Goal: Information Seeking & Learning: Check status

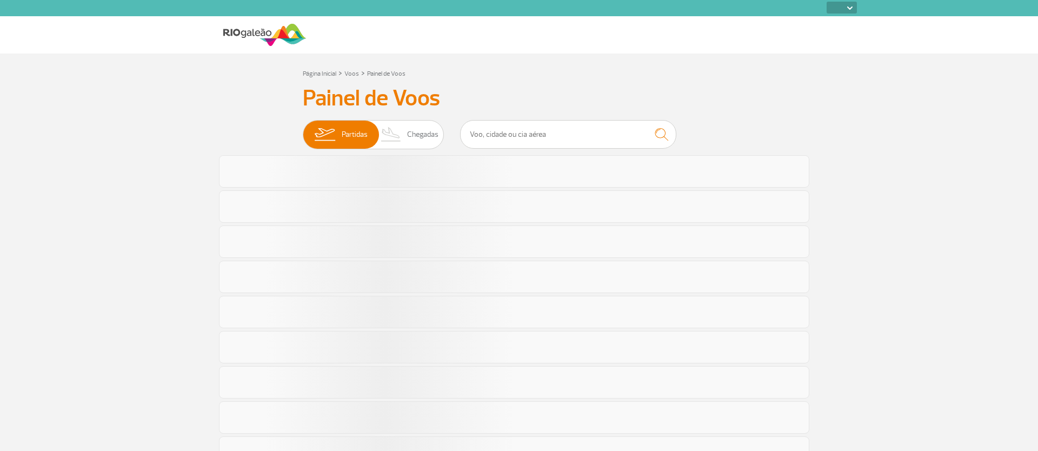
select select
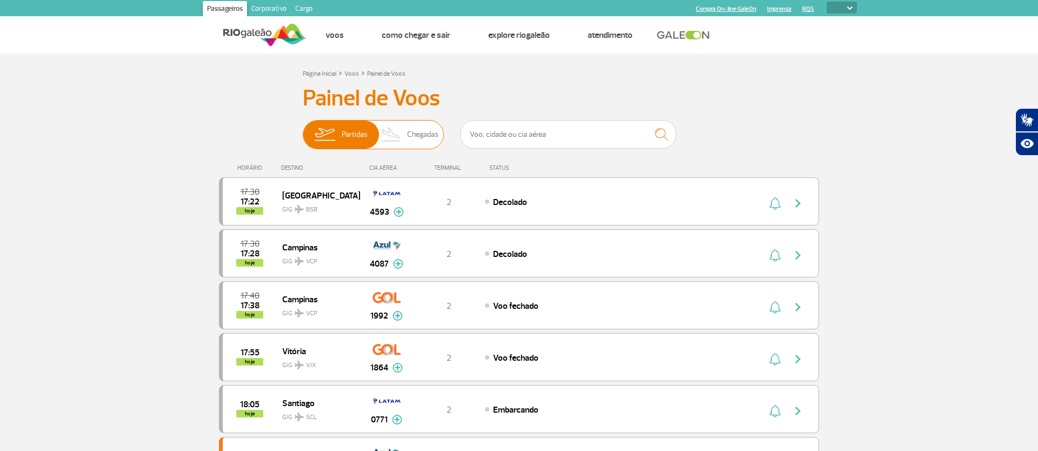
click at [411, 137] on span "Chegadas" at bounding box center [422, 135] width 31 height 28
click at [303, 129] on input "Partidas Chegadas" at bounding box center [303, 129] width 0 height 0
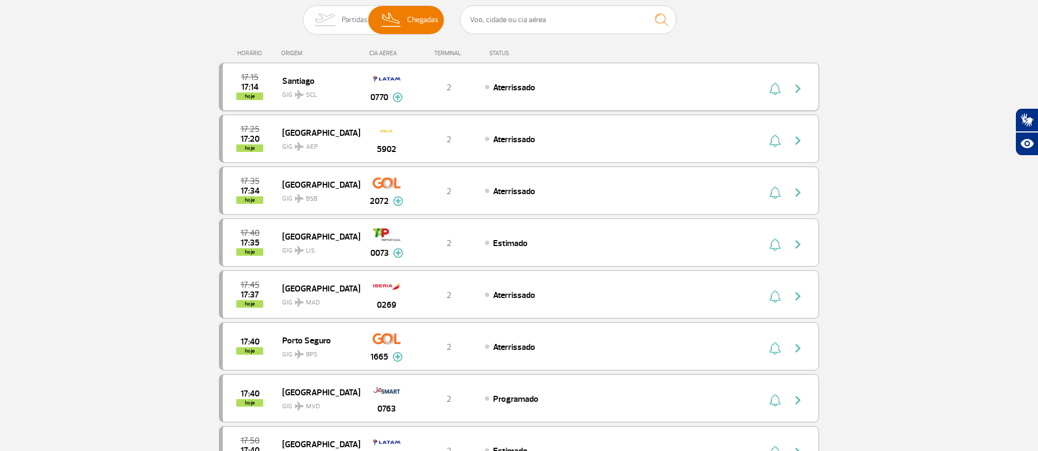
scroll to position [115, 0]
click at [509, 247] on span "Estimado" at bounding box center [510, 243] width 35 height 11
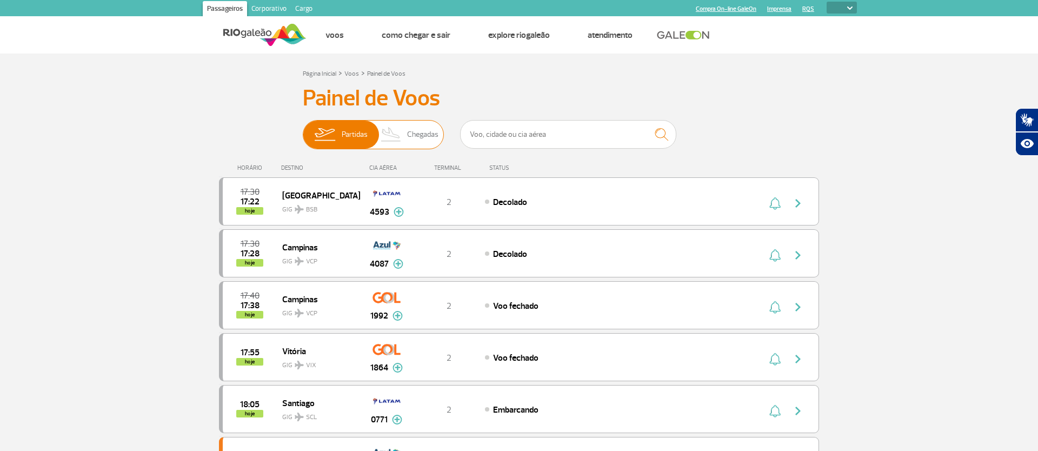
click at [414, 141] on span "Chegadas" at bounding box center [422, 135] width 31 height 28
click at [303, 129] on input "Partidas Chegadas" at bounding box center [303, 129] width 0 height 0
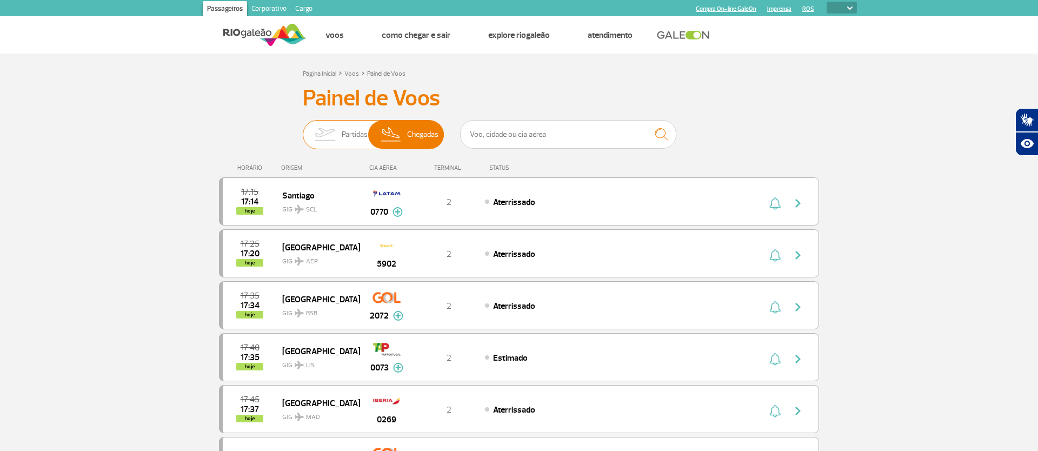
click at [337, 139] on img at bounding box center [325, 135] width 34 height 28
click at [303, 129] on input "Partidas Chegadas" at bounding box center [303, 129] width 0 height 0
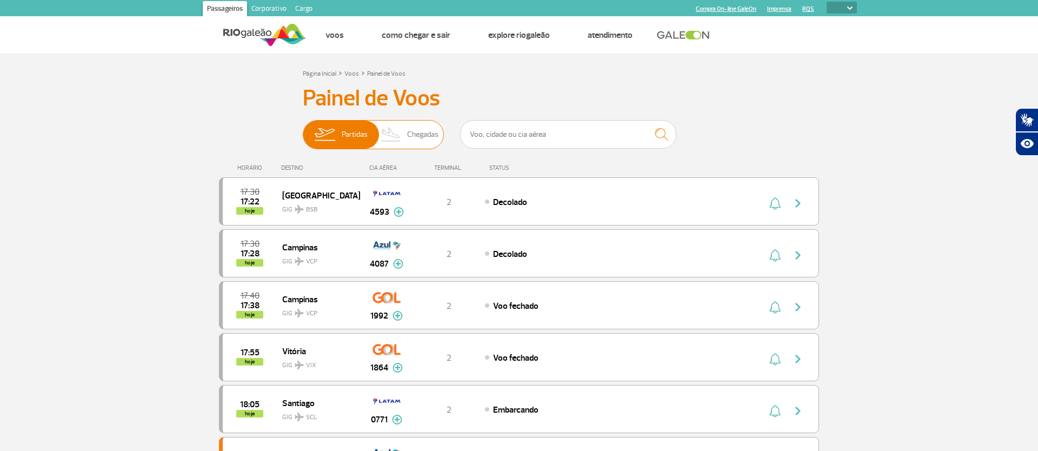
click at [407, 136] on img at bounding box center [391, 135] width 32 height 28
click at [303, 129] on input "Partidas Chegadas" at bounding box center [303, 129] width 0 height 0
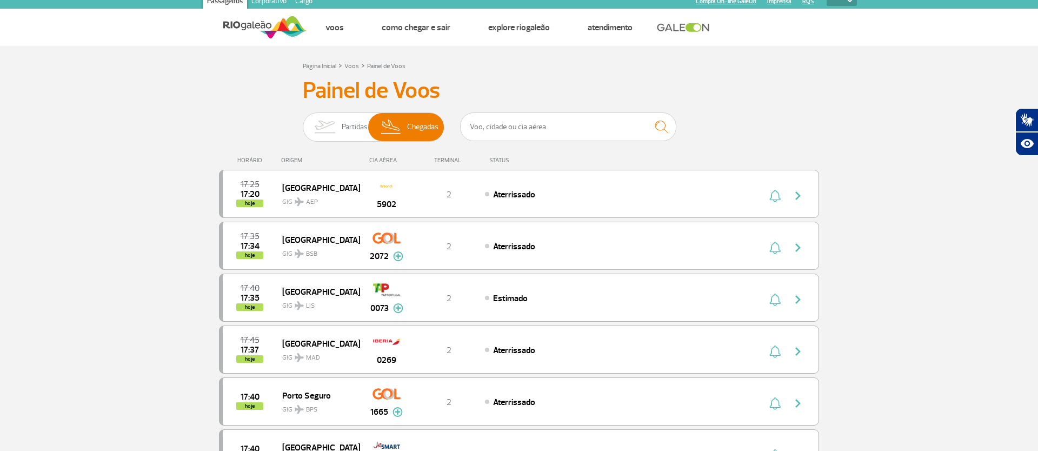
scroll to position [13, 0]
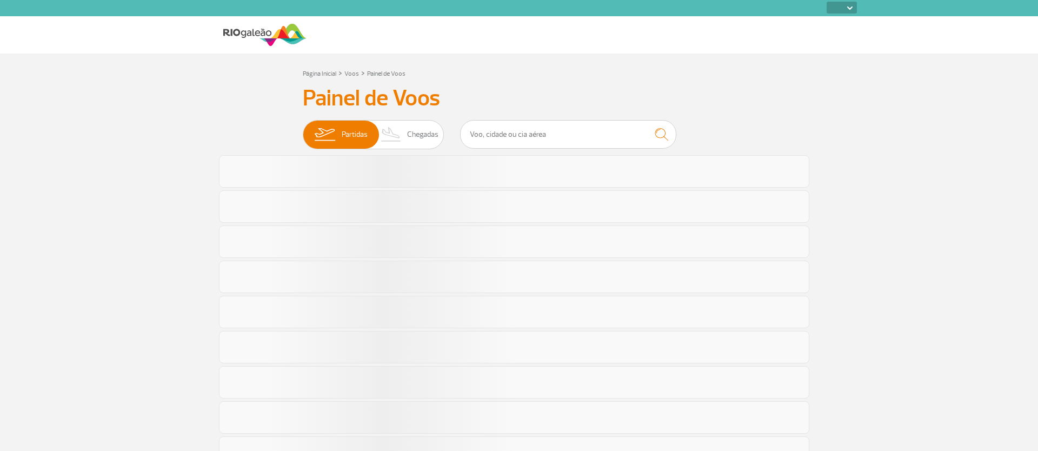
select select
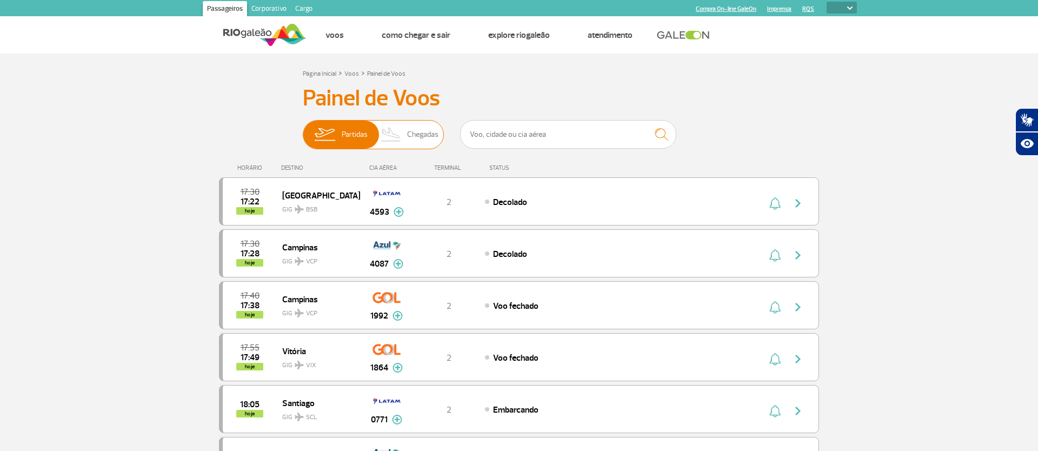
click at [407, 139] on img at bounding box center [391, 135] width 32 height 28
click at [303, 129] on input "Partidas Chegadas" at bounding box center [303, 129] width 0 height 0
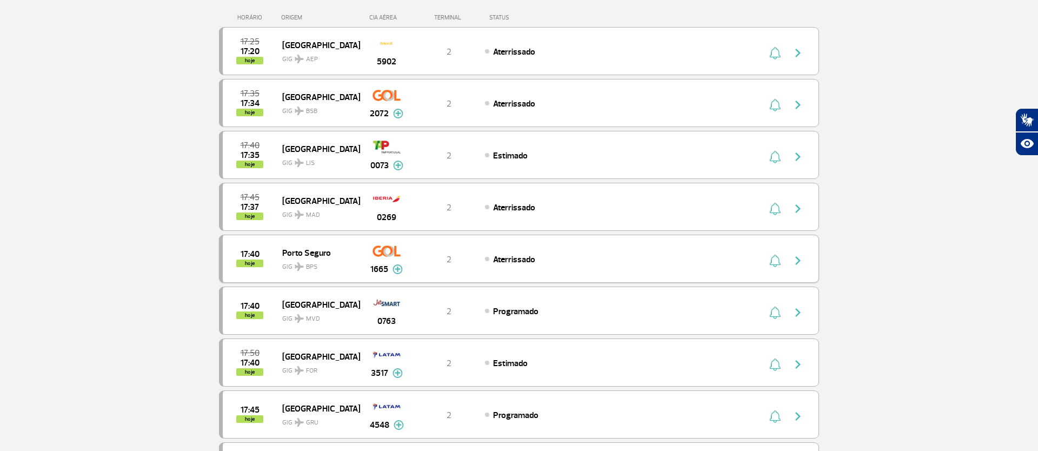
scroll to position [152, 0]
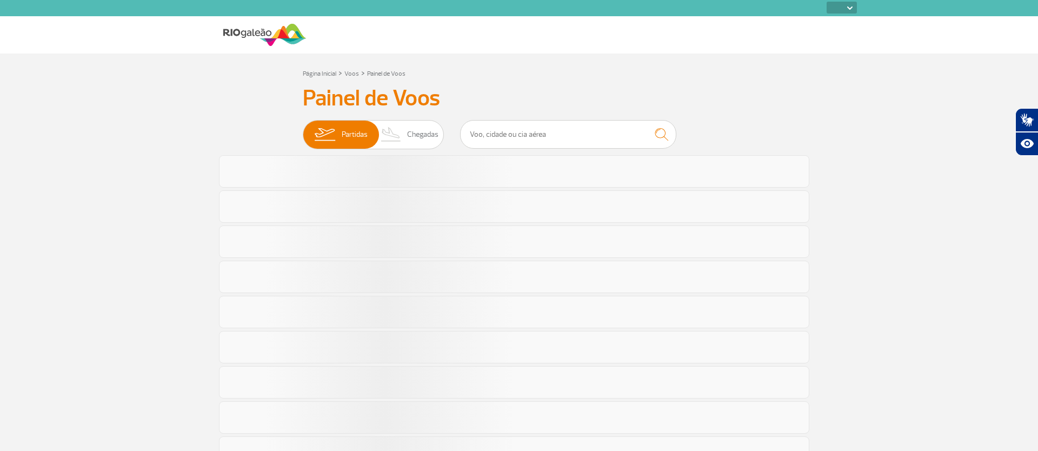
select select
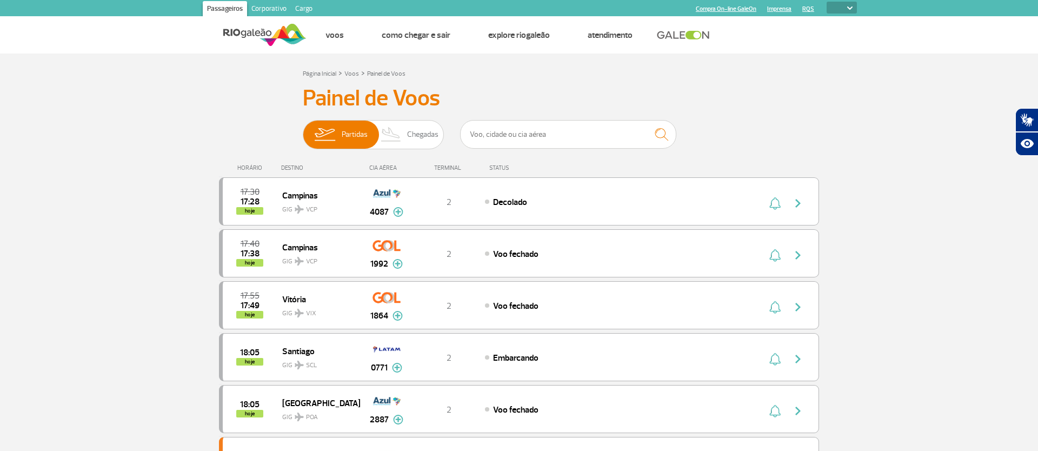
drag, startPoint x: 395, startPoint y: 140, endPoint x: 452, endPoint y: 154, distance: 58.9
click at [395, 140] on img at bounding box center [391, 135] width 32 height 28
click at [303, 129] on input "Partidas Chegadas" at bounding box center [303, 129] width 0 height 0
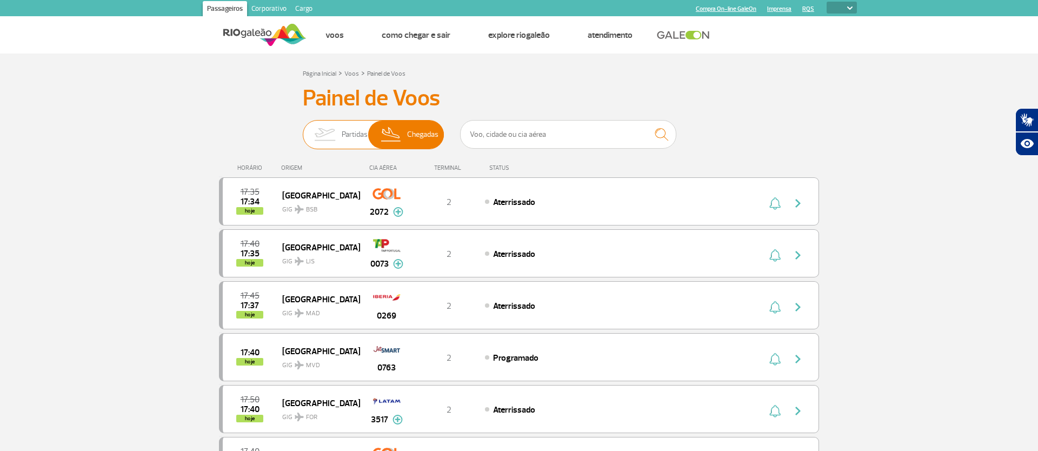
click at [342, 142] on img at bounding box center [325, 135] width 34 height 28
click at [303, 129] on input "Partidas Chegadas" at bounding box center [303, 129] width 0 height 0
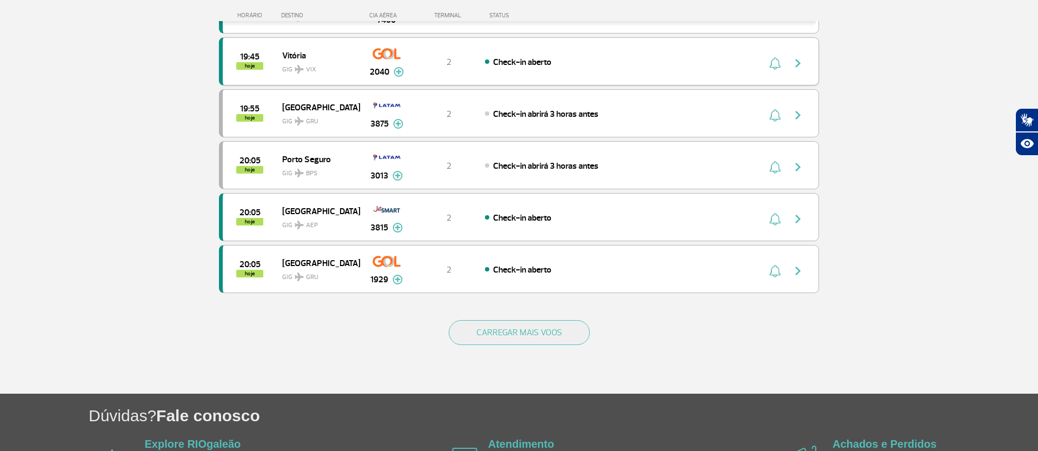
scroll to position [941, 0]
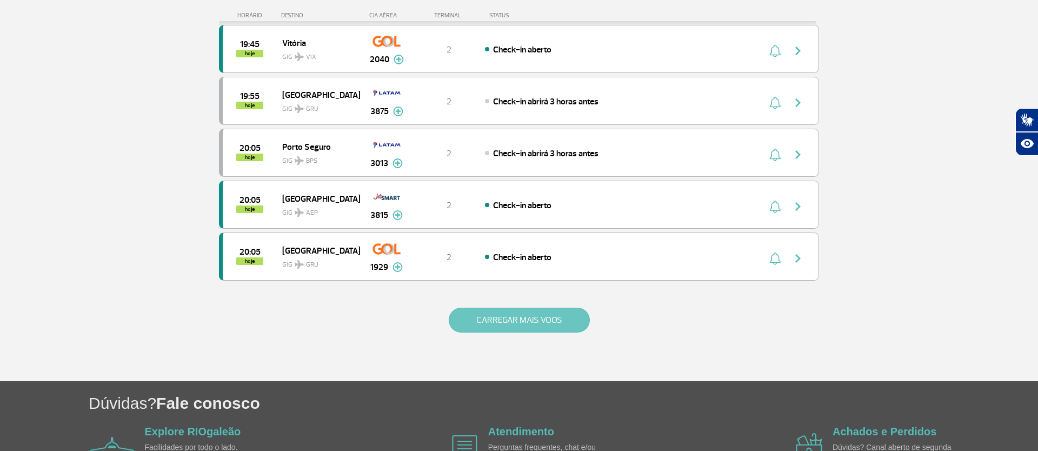
click at [504, 325] on button "CARREGAR MAIS VOOS" at bounding box center [519, 320] width 141 height 25
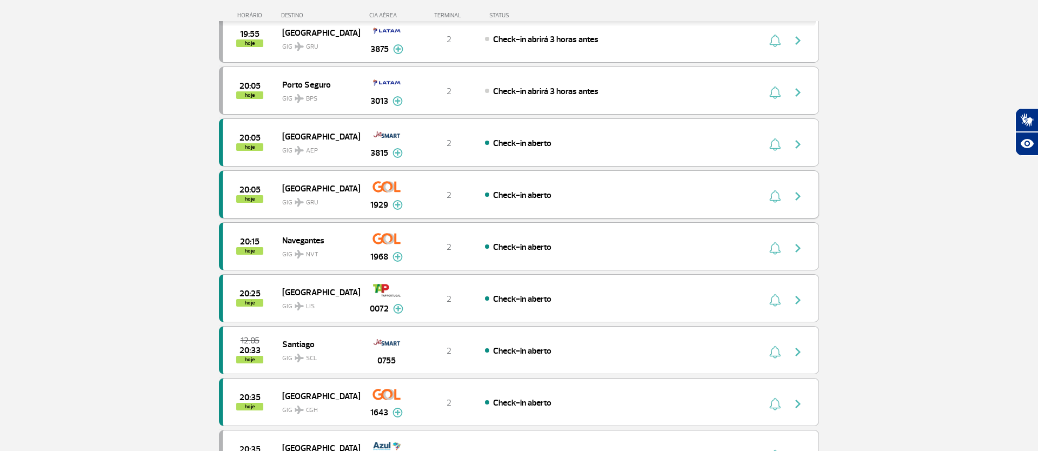
scroll to position [1003, 0]
